Goal: Transaction & Acquisition: Book appointment/travel/reservation

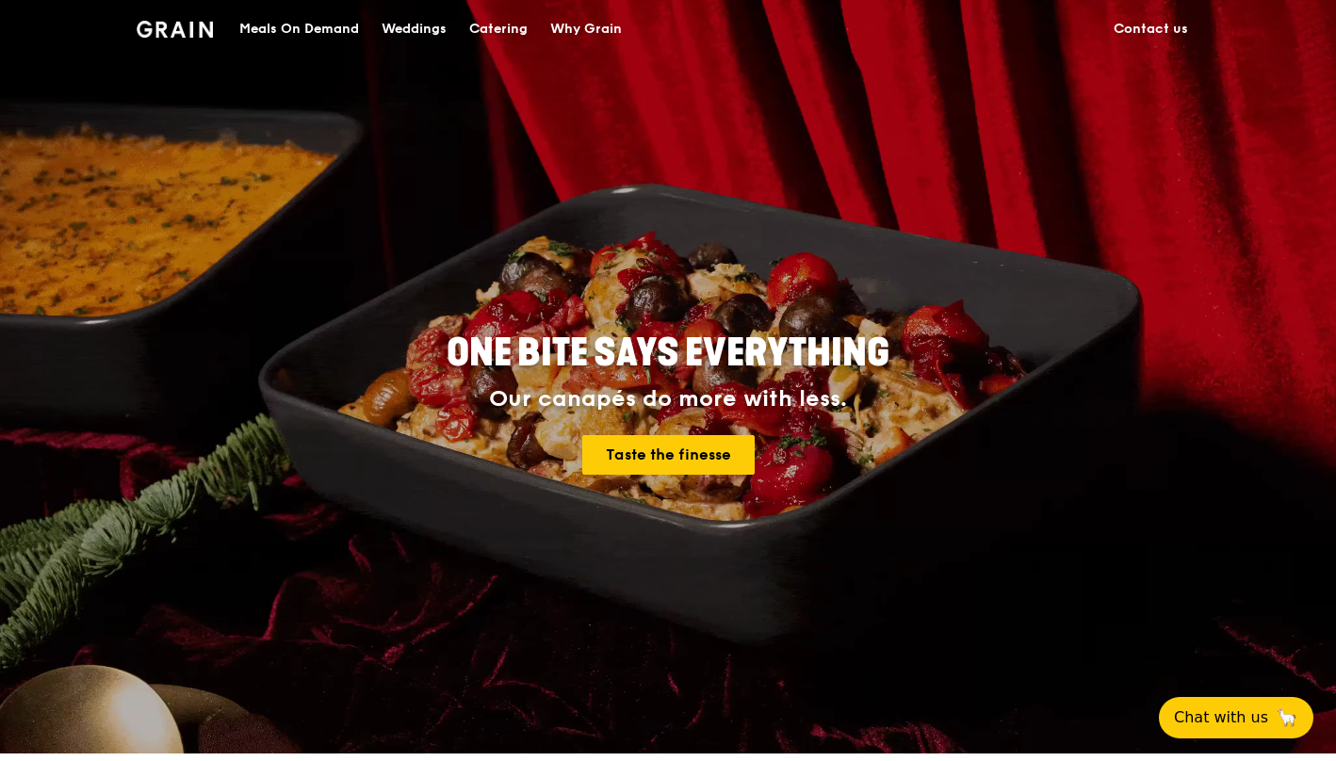
click at [521, 16] on div "Catering" at bounding box center [498, 29] width 58 height 57
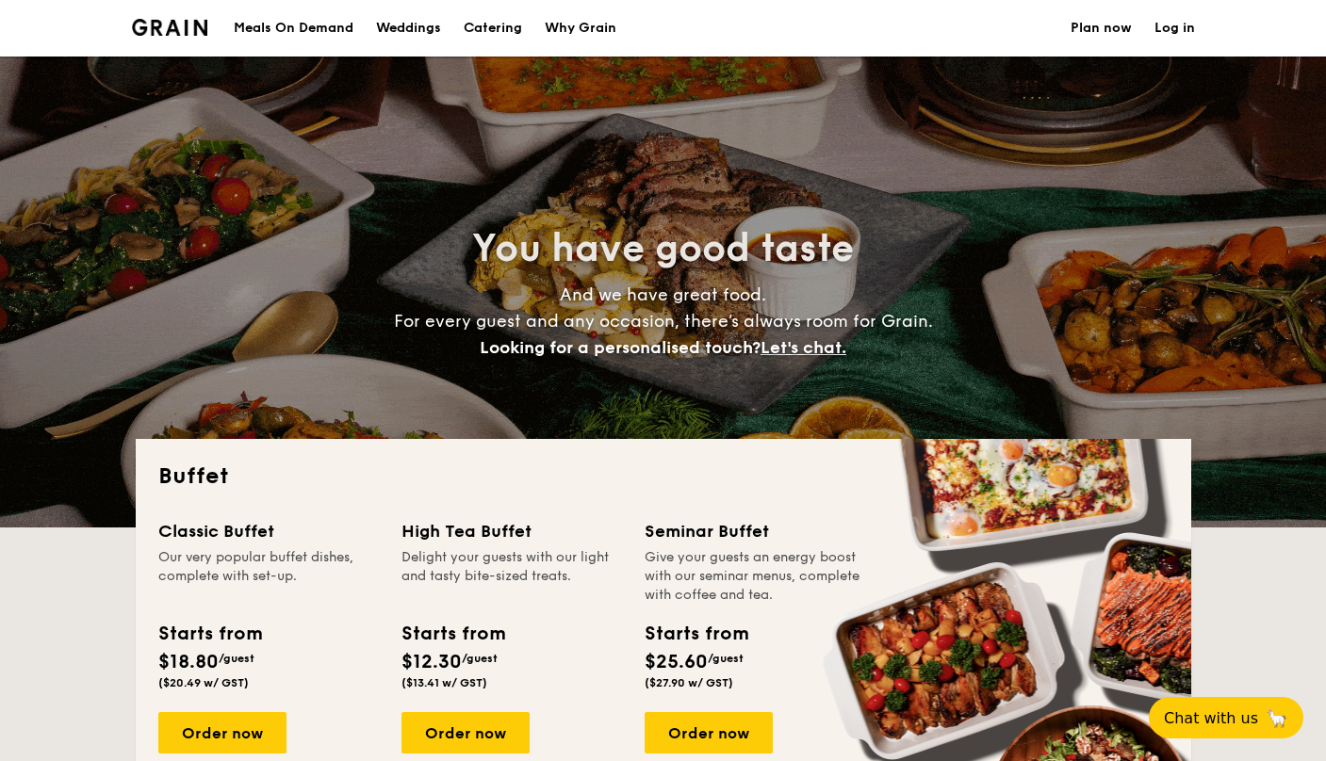
select select
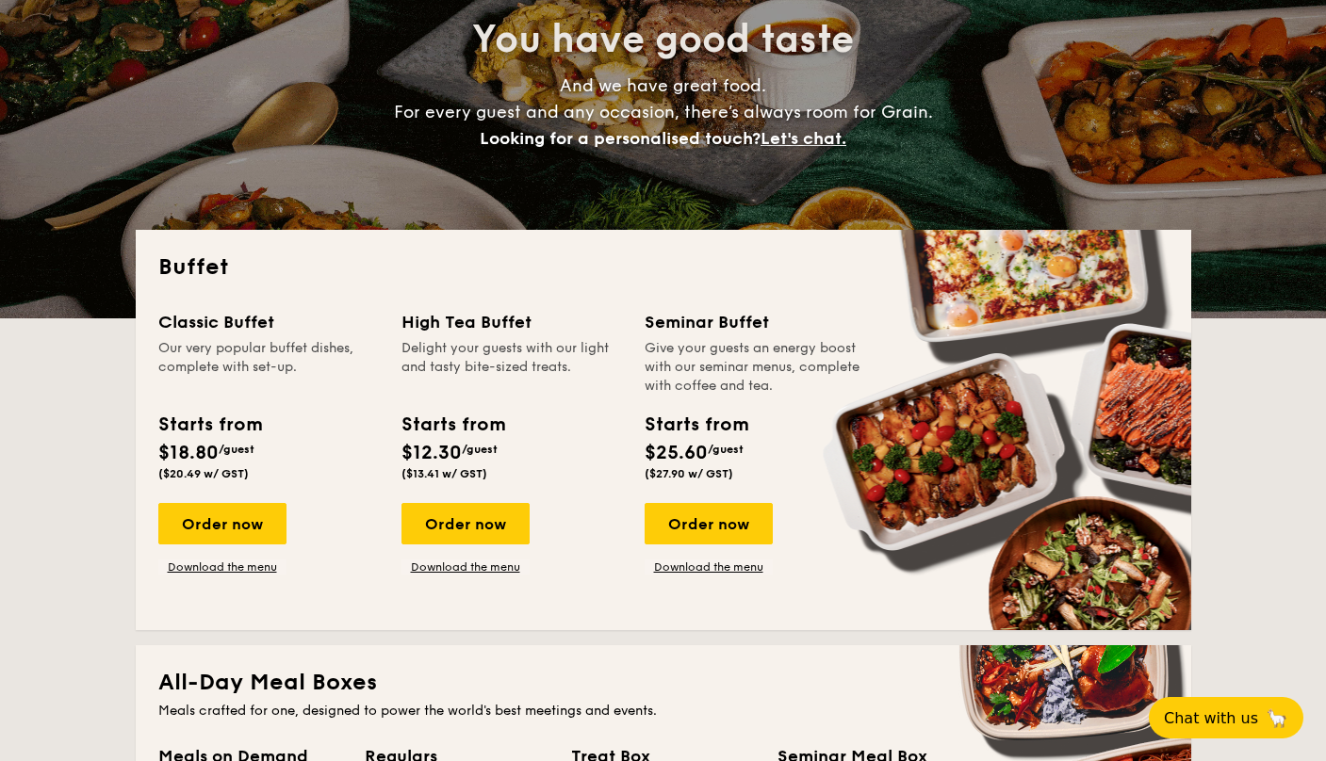
scroll to position [314, 0]
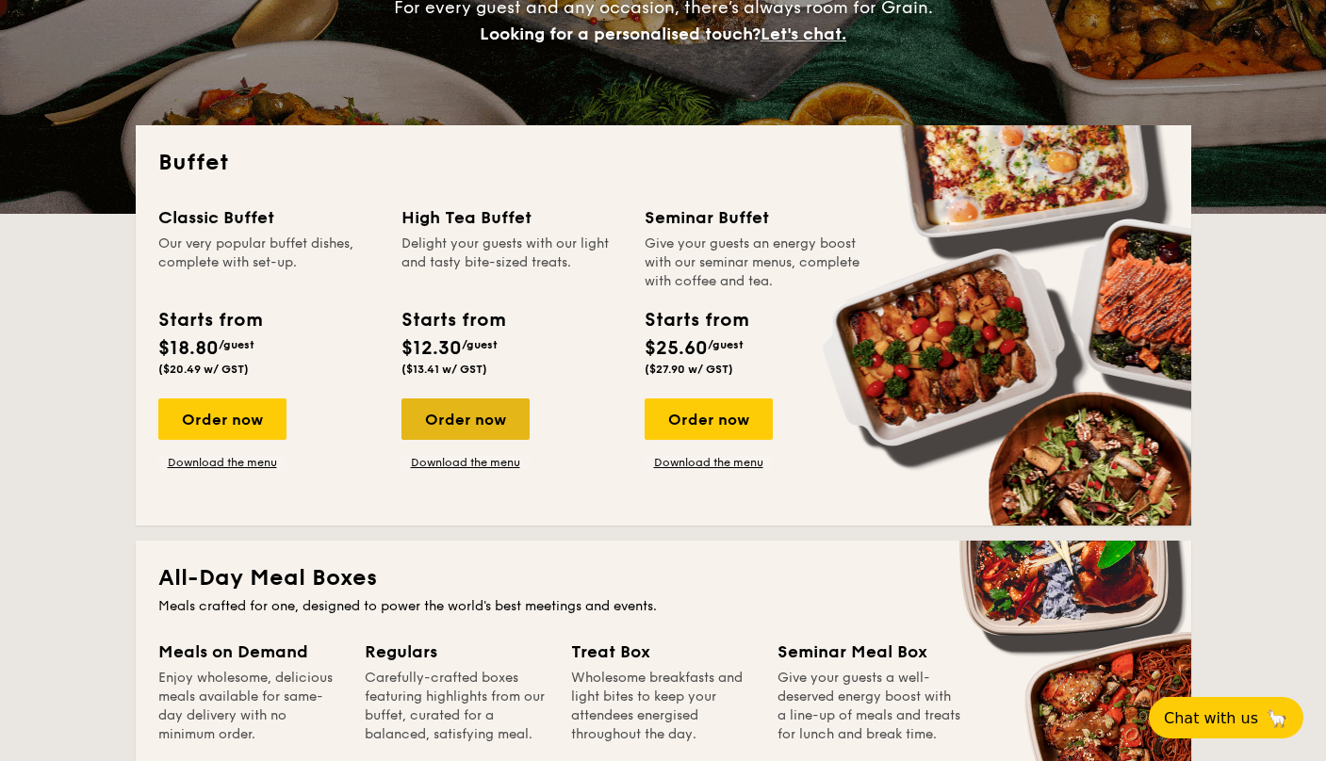
click at [465, 421] on div "Order now" at bounding box center [465, 419] width 128 height 41
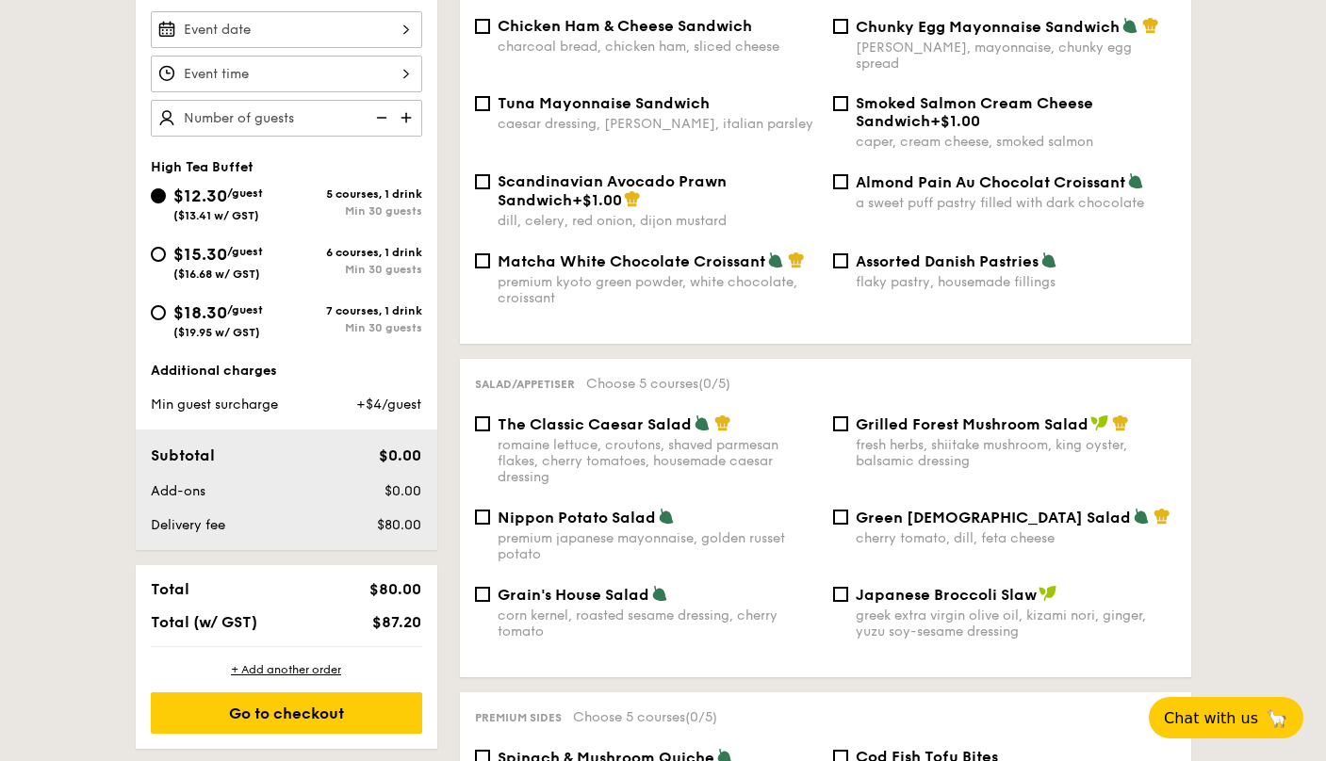
scroll to position [528, 0]
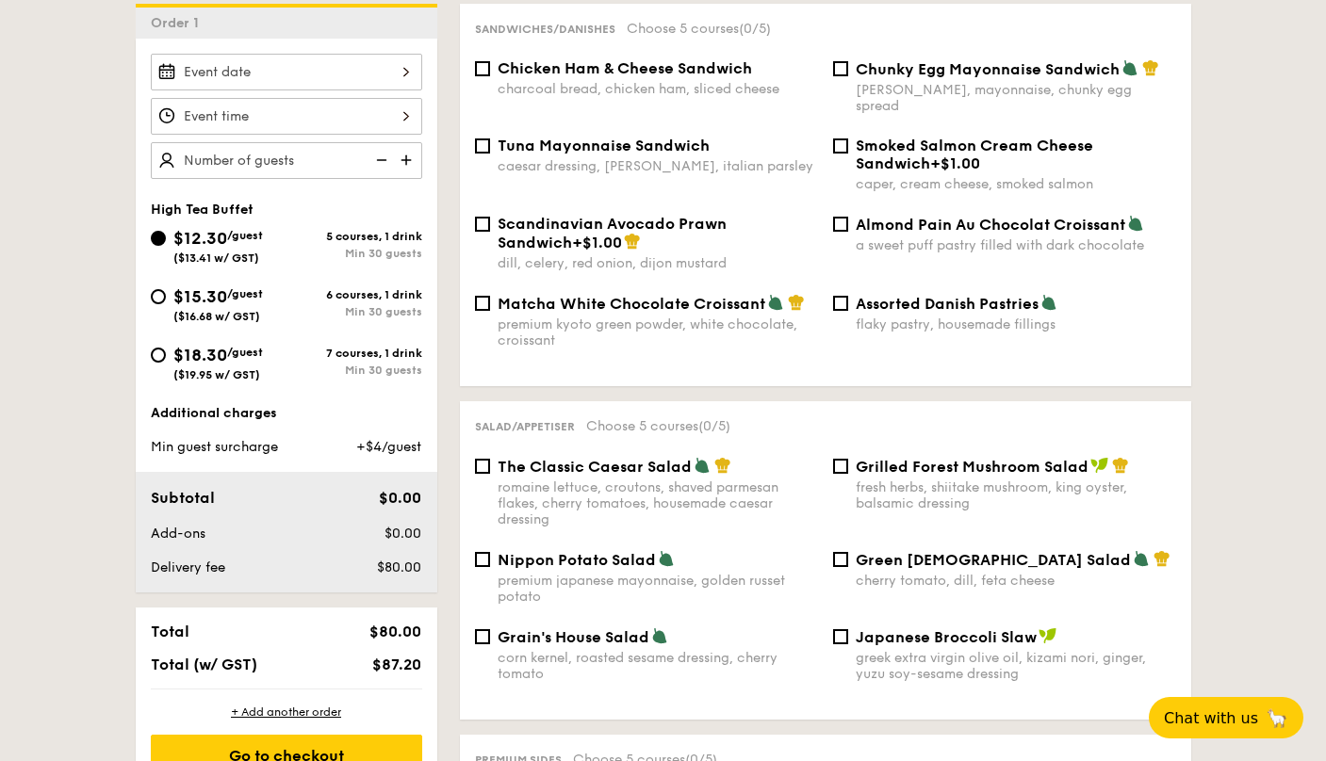
click at [393, 74] on input "$12.30 /guest ($13.41 w/ GST)" at bounding box center [286, 72] width 271 height 37
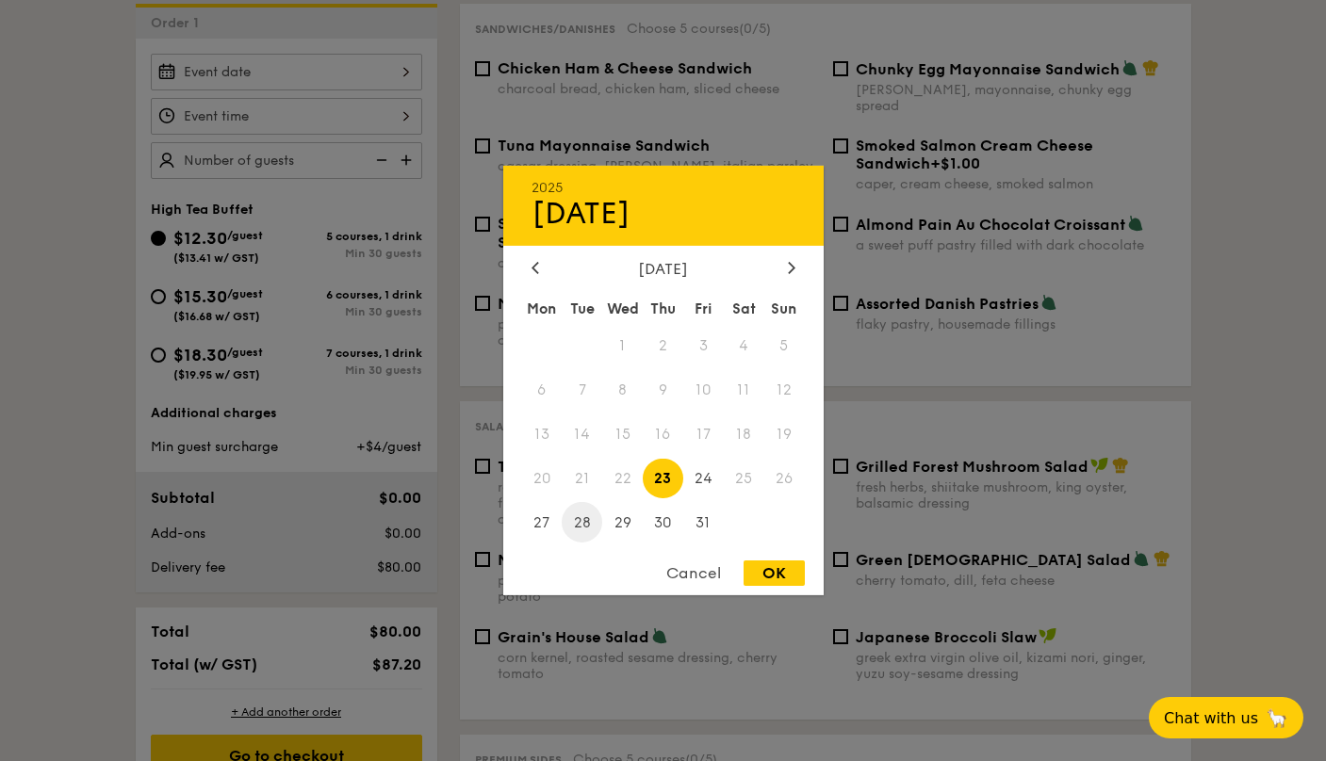
drag, startPoint x: 584, startPoint y: 505, endPoint x: 580, endPoint y: 516, distance: 11.9
click at [580, 517] on span "28" at bounding box center [582, 522] width 41 height 41
click at [790, 566] on div "OK" at bounding box center [773, 573] width 61 height 25
type input "[DATE]"
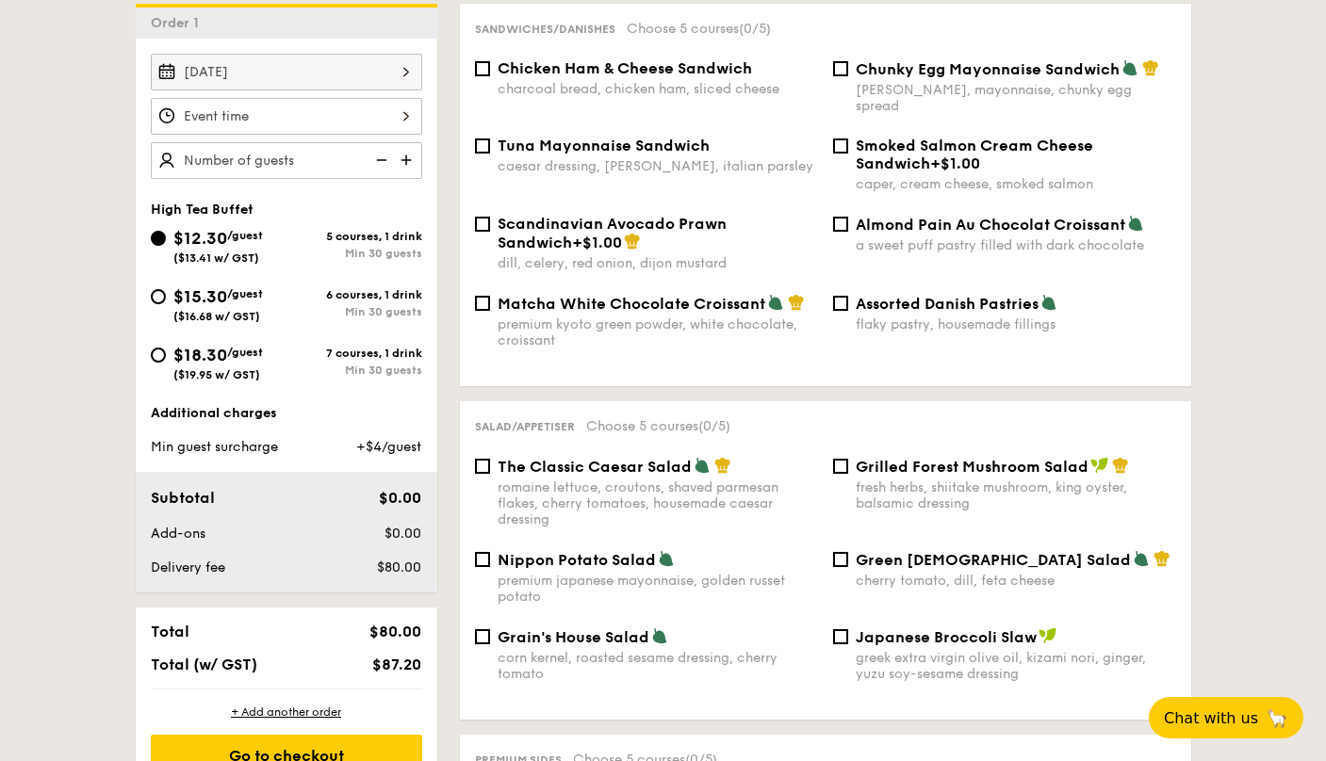
click at [245, 108] on input "$12.30 /guest ($13.41 w/ GST)" at bounding box center [286, 116] width 271 height 37
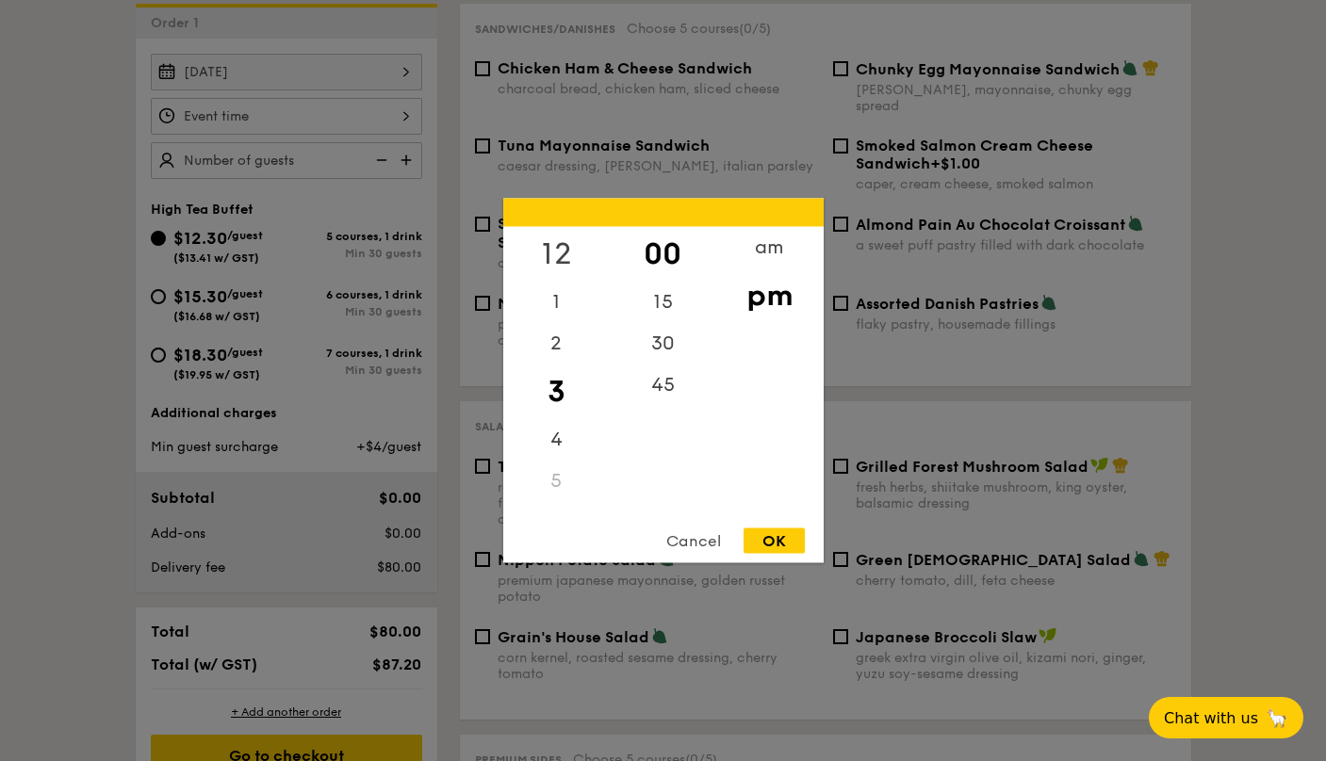
click at [551, 252] on div "12" at bounding box center [556, 254] width 106 height 55
click at [761, 542] on div "OK" at bounding box center [773, 541] width 61 height 25
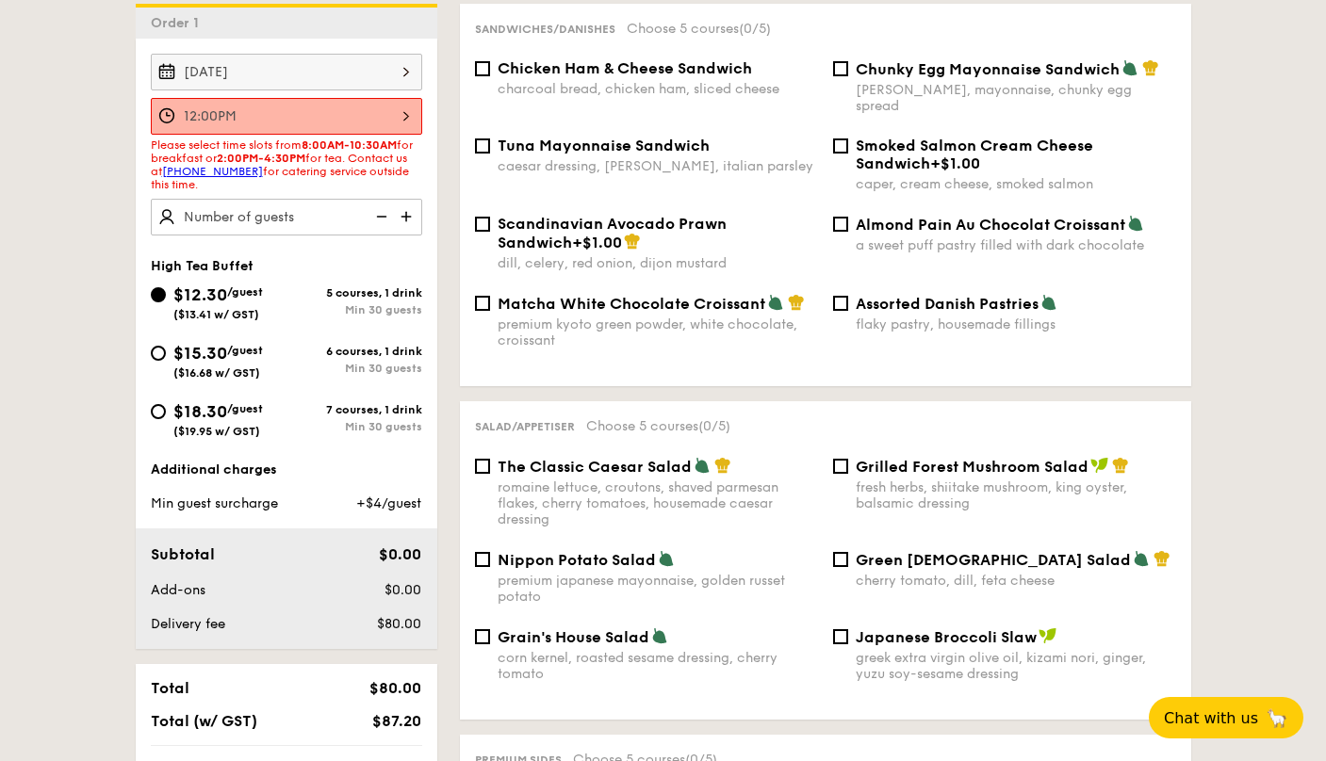
click at [410, 120] on input "12:00PM" at bounding box center [286, 116] width 271 height 37
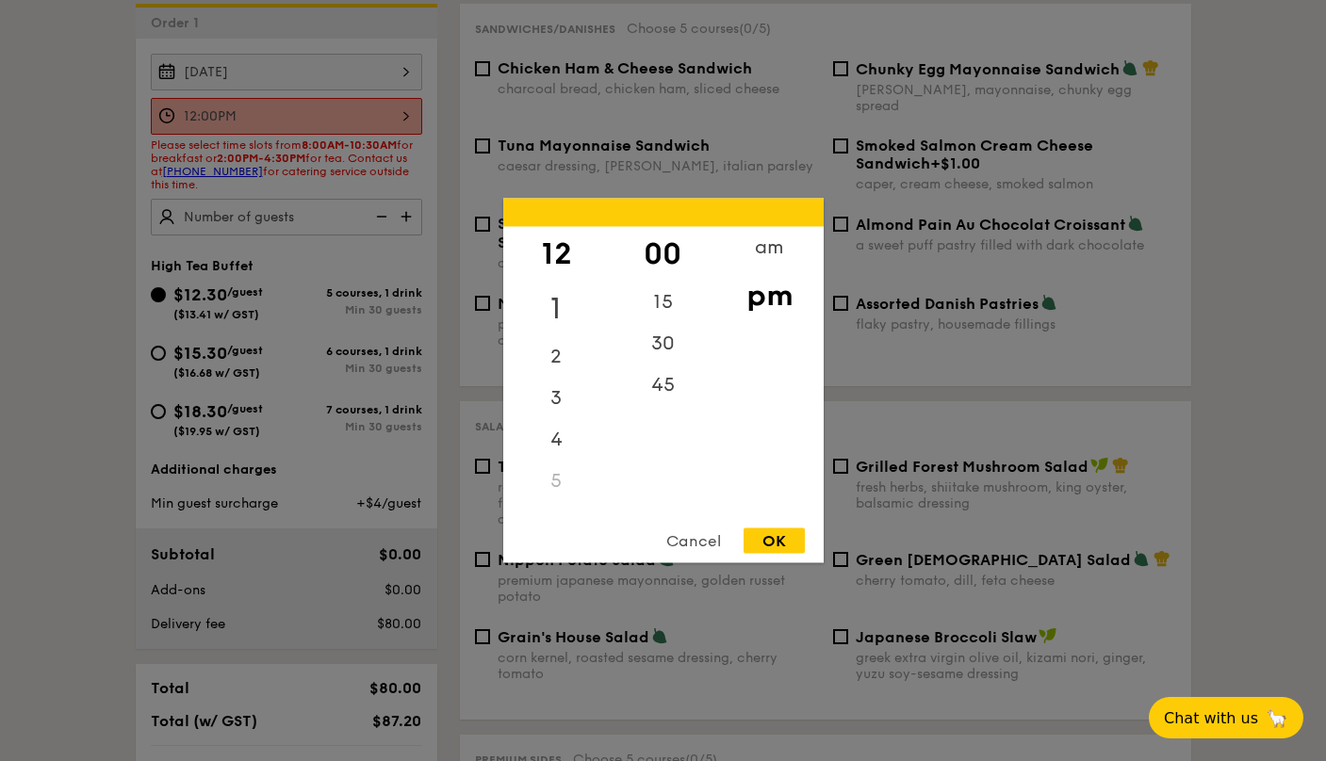
drag, startPoint x: 563, startPoint y: 249, endPoint x: 558, endPoint y: 310, distance: 61.4
click at [557, 311] on div "12 1 2 3 4 5 6 7 8 9 10 11" at bounding box center [556, 370] width 106 height 287
click at [554, 473] on div "10" at bounding box center [556, 472] width 106 height 41
click at [553, 469] on div "10" at bounding box center [556, 472] width 106 height 41
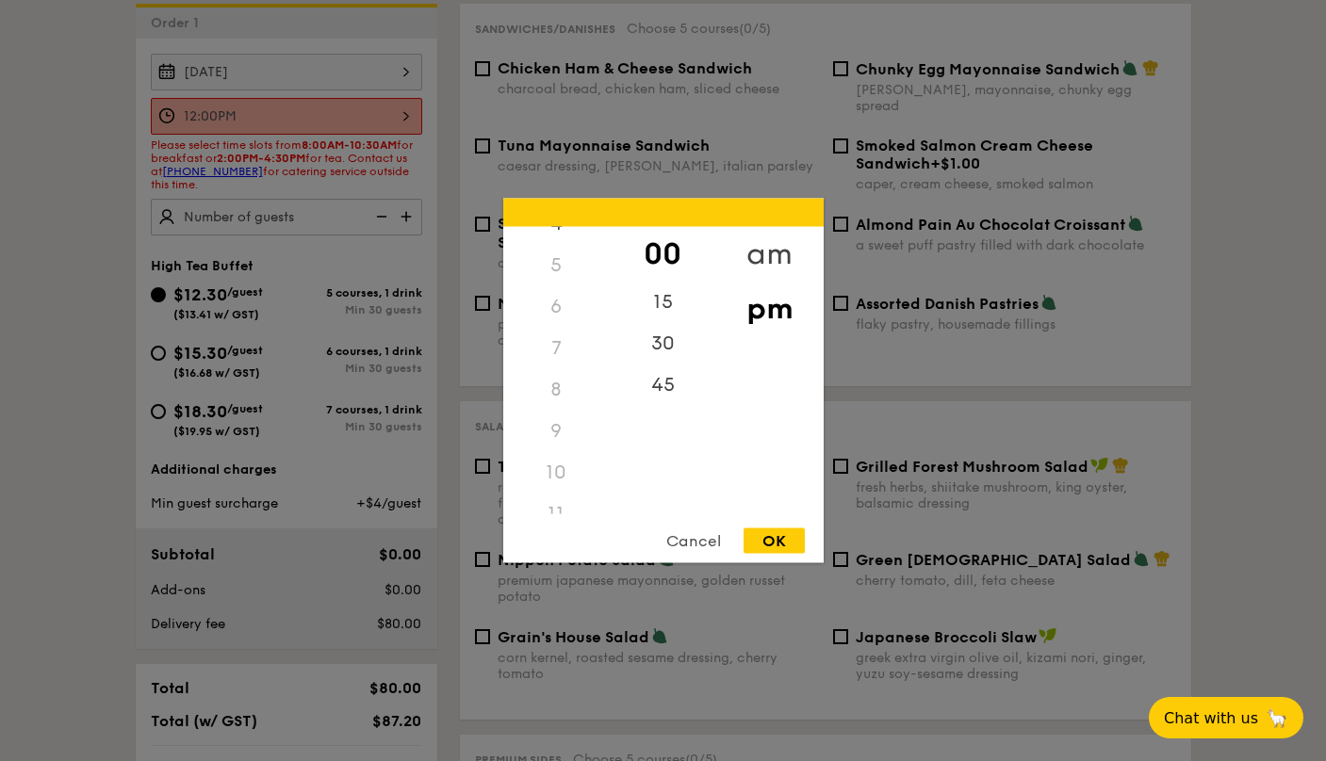
drag, startPoint x: 795, startPoint y: 244, endPoint x: 785, endPoint y: 242, distance: 10.5
click at [786, 242] on div "am" at bounding box center [769, 254] width 106 height 55
click at [565, 466] on div "10" at bounding box center [556, 482] width 106 height 55
click at [662, 335] on div "30" at bounding box center [663, 350] width 106 height 55
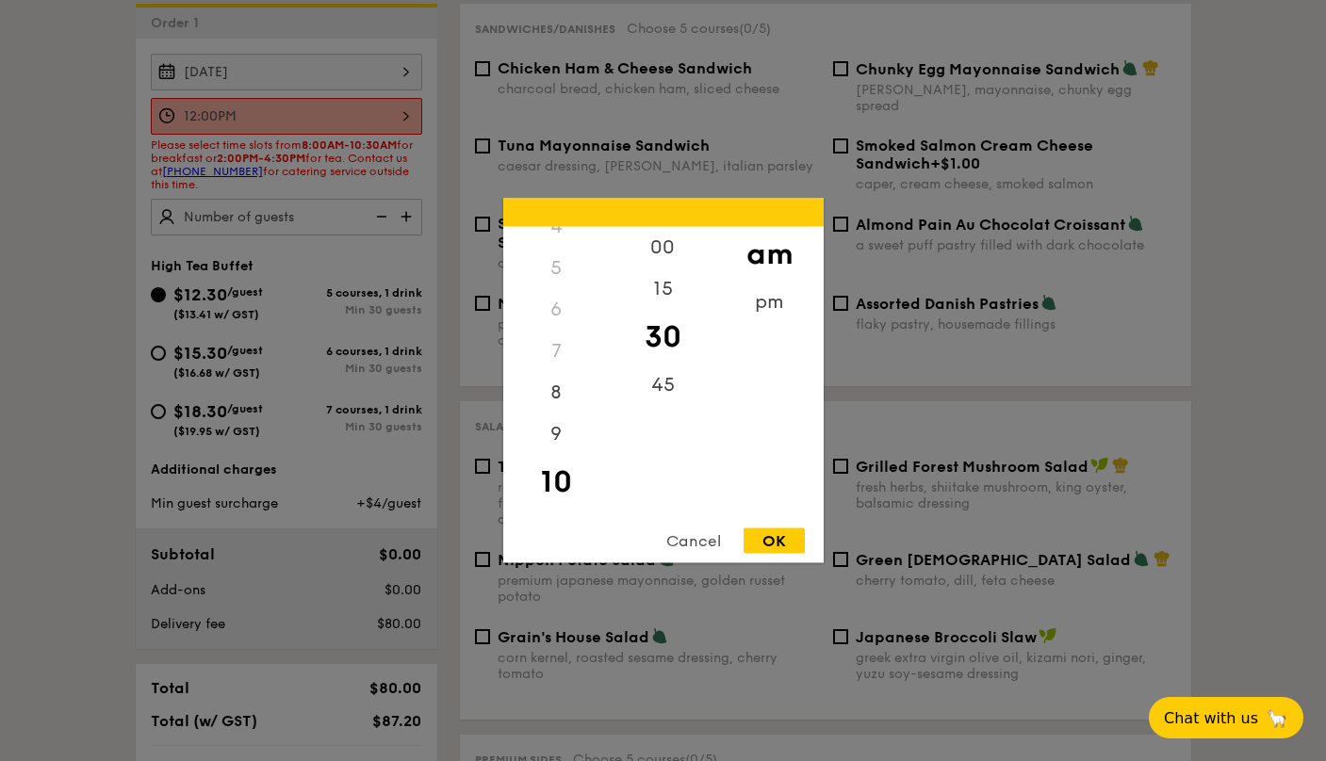
click at [767, 537] on div "OK" at bounding box center [773, 541] width 61 height 25
type input "10:30AM"
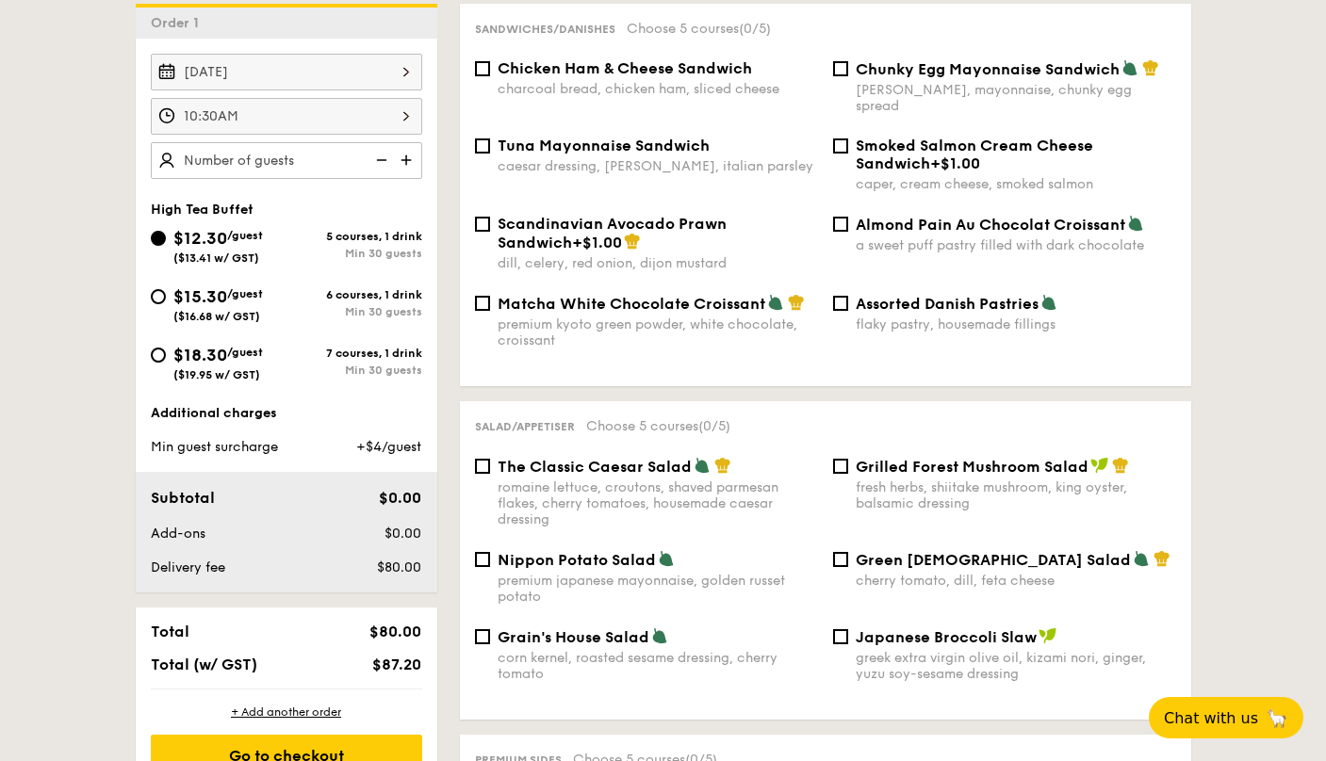
click at [408, 162] on img at bounding box center [408, 160] width 28 height 36
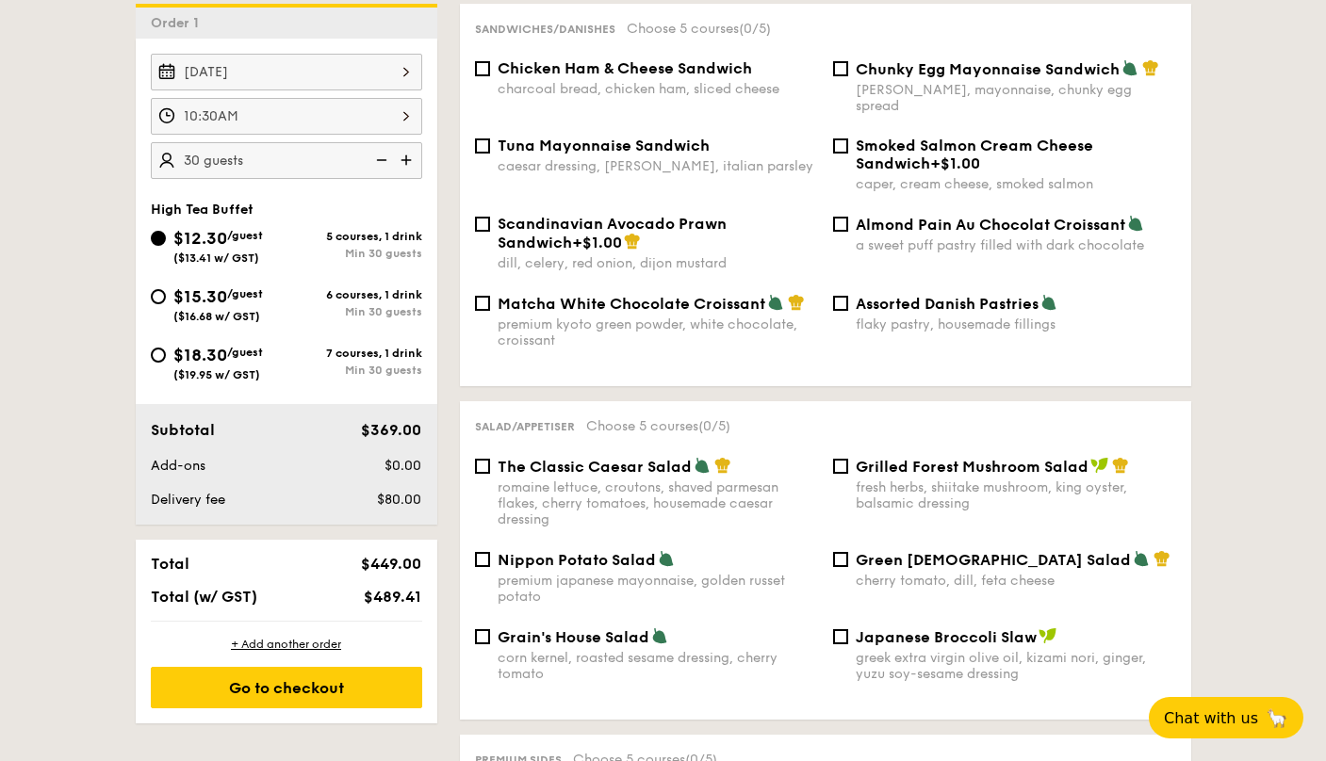
click at [408, 162] on img at bounding box center [408, 160] width 28 height 36
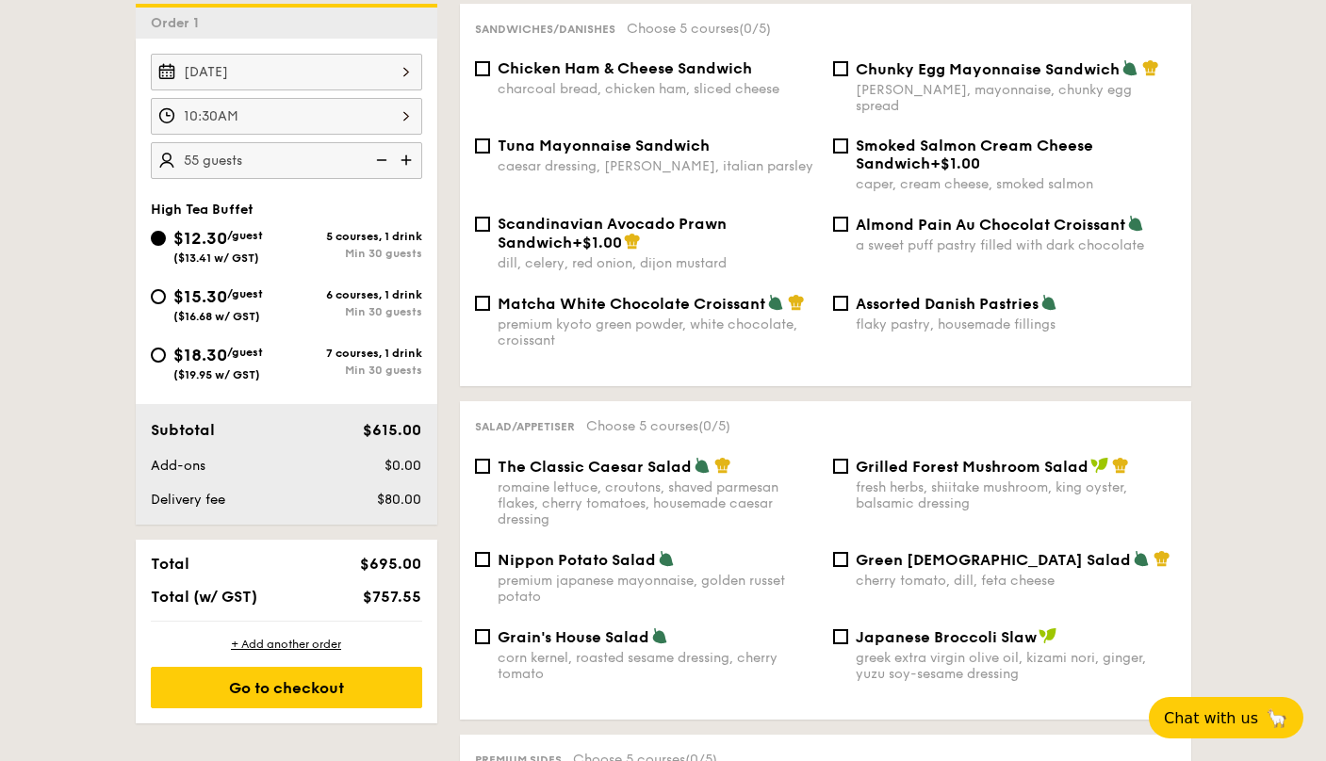
click at [408, 162] on img at bounding box center [408, 160] width 28 height 36
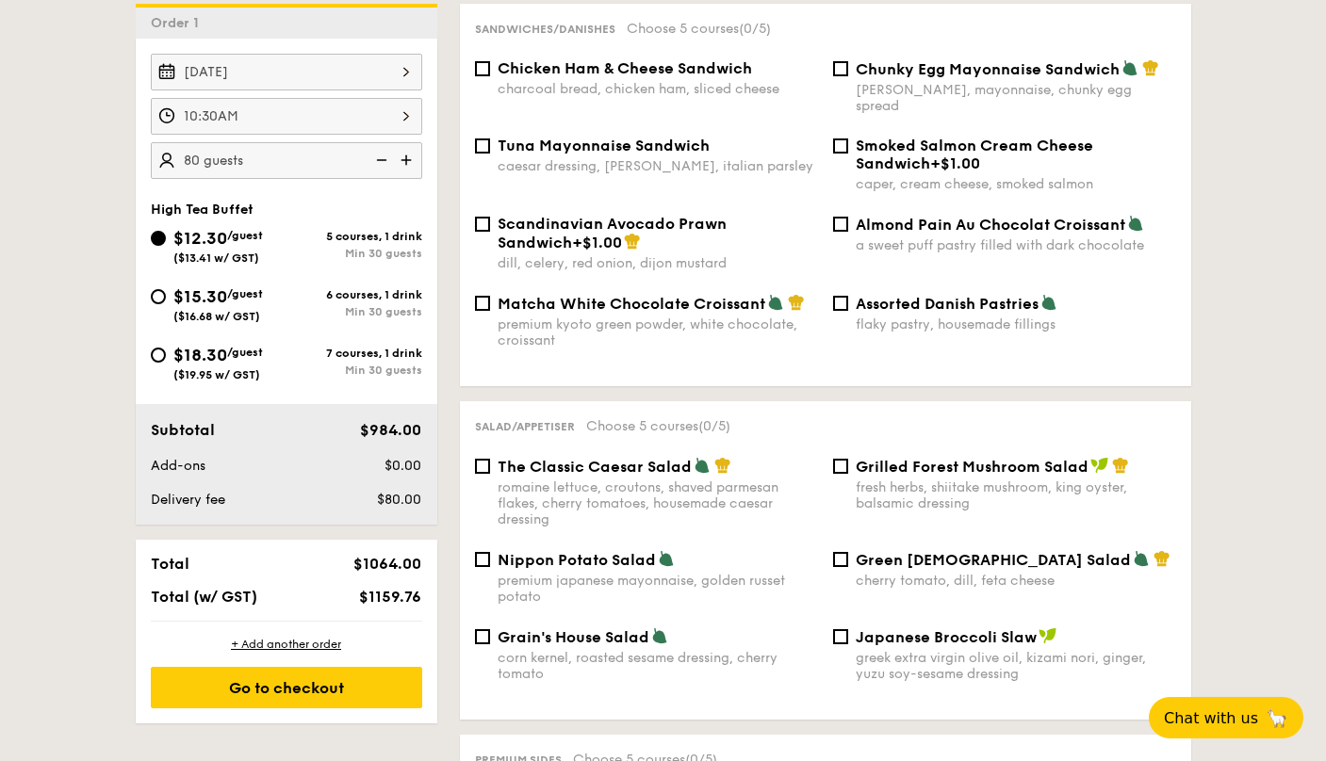
click at [408, 162] on img at bounding box center [408, 160] width 28 height 36
type input "100 guests"
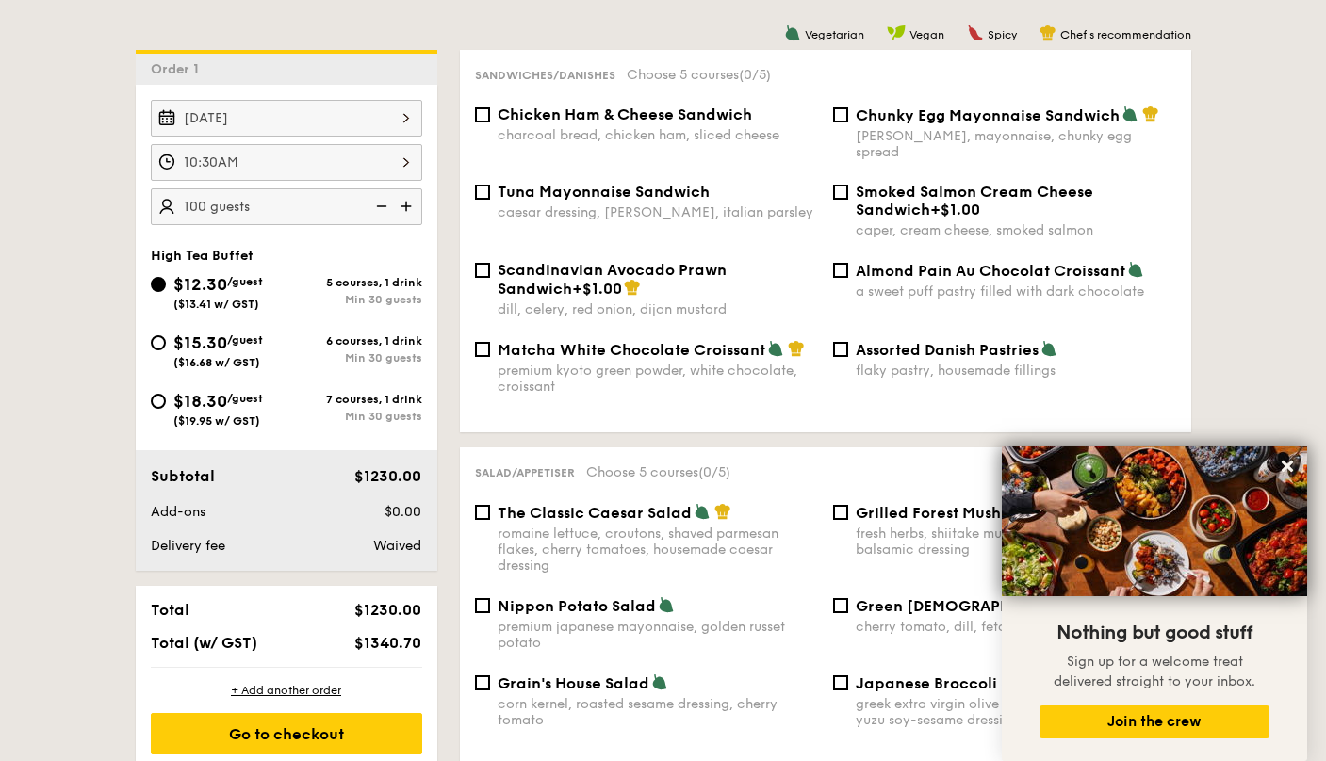
scroll to position [522, 0]
